Goal: Check status: Check status

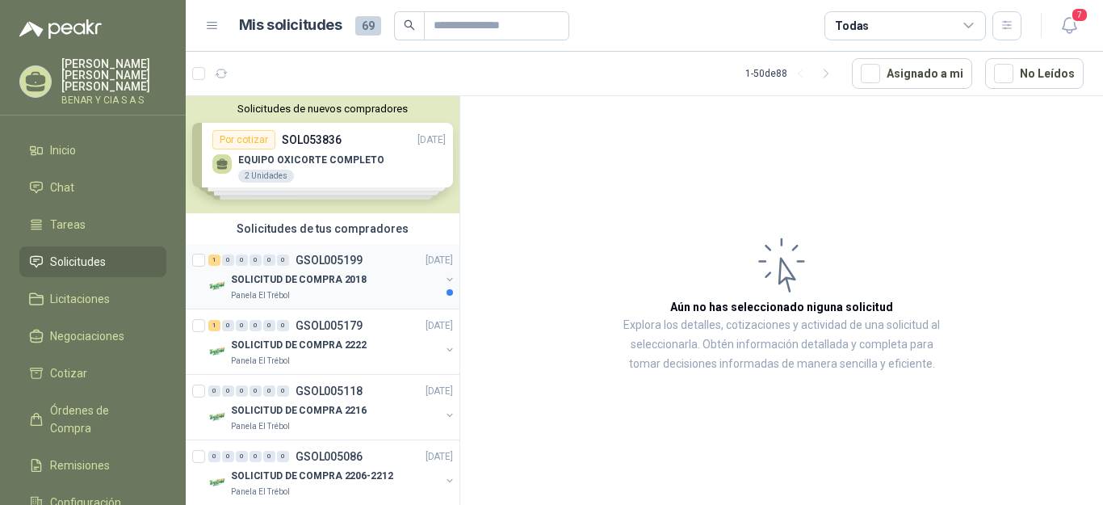
click at [396, 278] on div "SOLICITUD DE COMPRA 2018" at bounding box center [335, 279] width 209 height 19
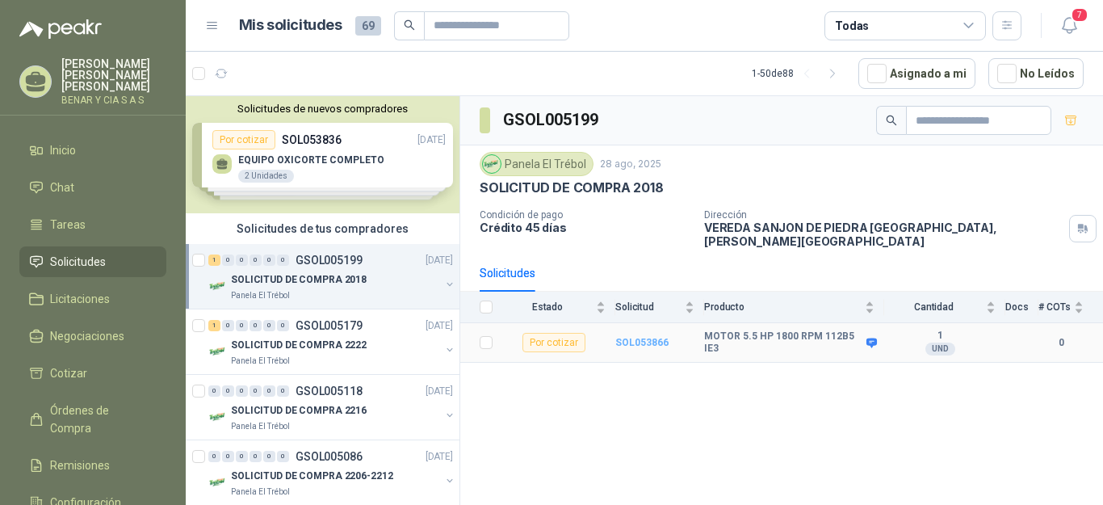
click at [636, 337] on b "SOL053866" at bounding box center [641, 342] width 53 height 11
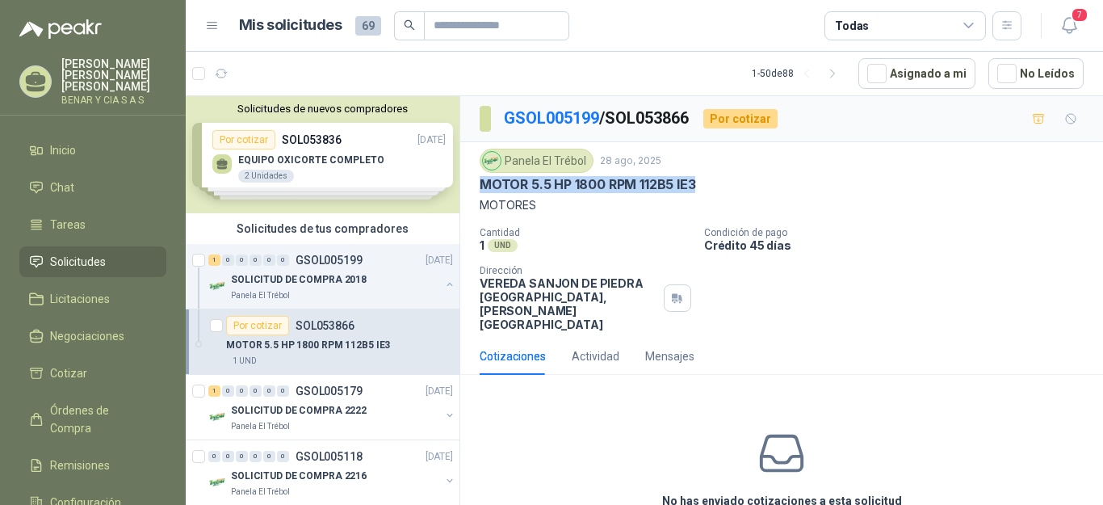
drag, startPoint x: 481, startPoint y: 184, endPoint x: 708, endPoint y: 192, distance: 227.9
click at [708, 192] on div "MOTOR 5.5 HP 1800 RPM 112B5 IE3" at bounding box center [782, 184] width 604 height 17
copy p "MOTOR 5.5 HP 1800 RPM 112B5 IE3"
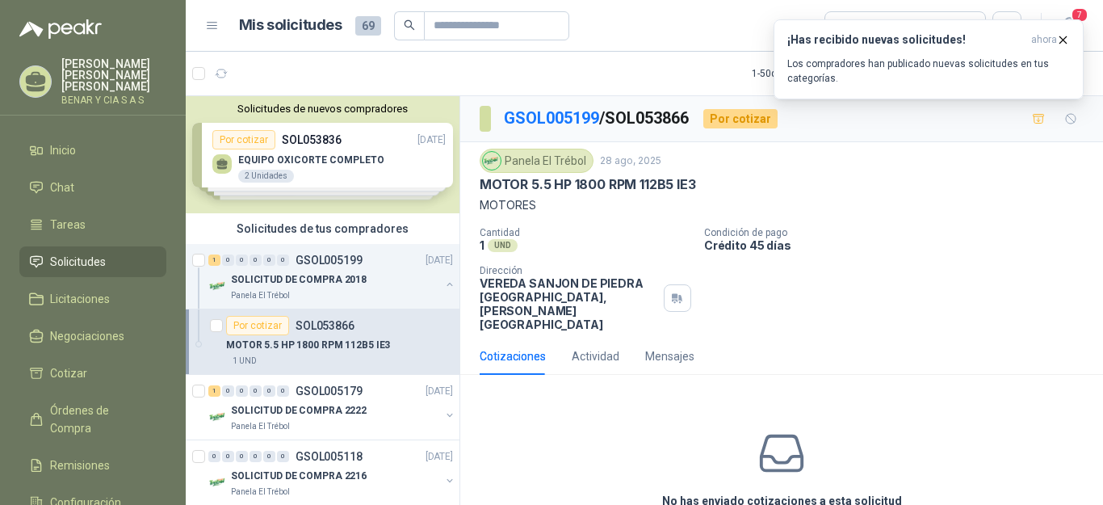
click at [693, 40] on article "Mis solicitudes 69 Todas" at bounding box center [630, 25] width 783 height 29
click at [1064, 37] on icon "button" at bounding box center [1063, 40] width 14 height 14
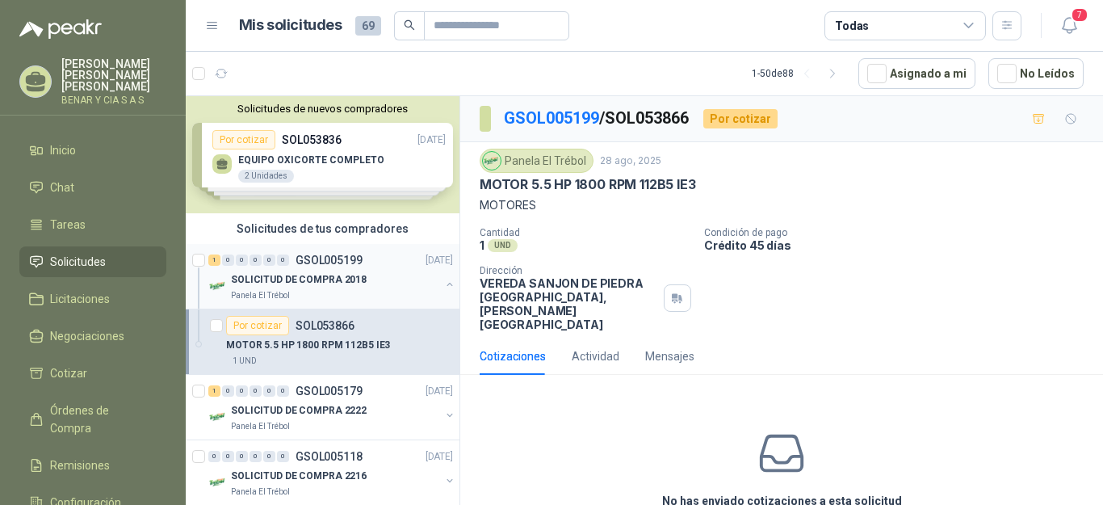
click at [328, 273] on p "SOLICITUD DE COMPRA 2018" at bounding box center [299, 279] width 136 height 15
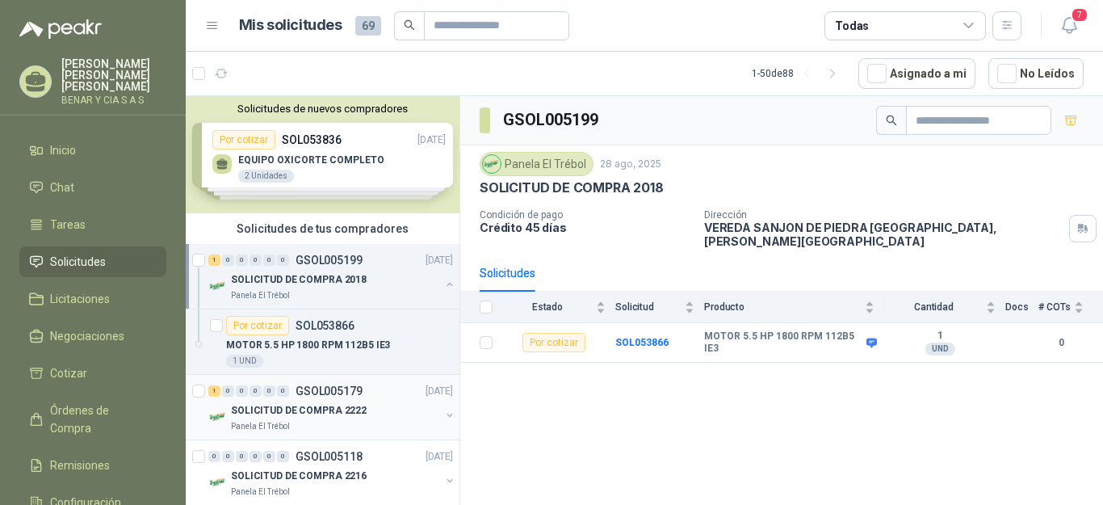
scroll to position [81, 0]
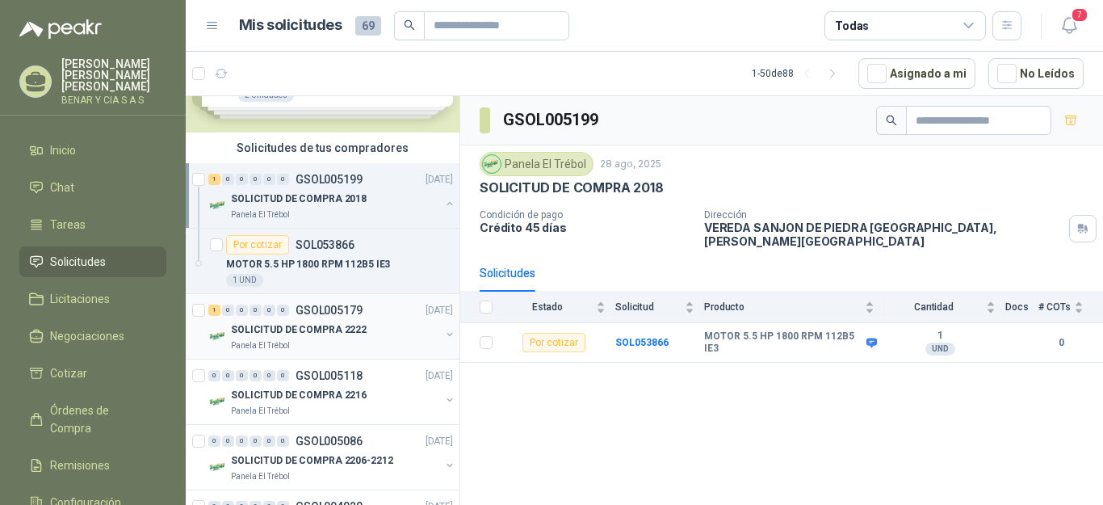
click at [366, 321] on div "SOLICITUD DE COMPRA 2222" at bounding box center [335, 329] width 209 height 19
